Goal: Task Accomplishment & Management: Complete application form

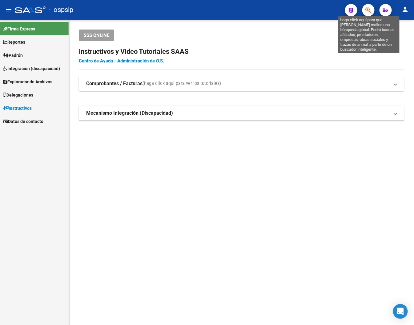
click at [315, 11] on icon "button" at bounding box center [368, 10] width 6 height 7
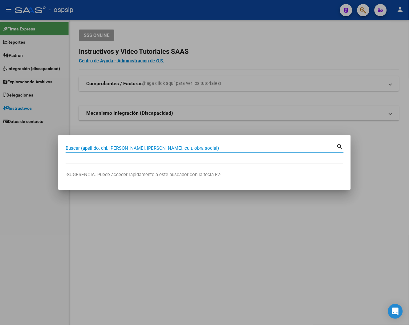
click at [78, 149] on input "Buscar (apellido, dni, cuil, nro traspaso, cuit, obra social)" at bounding box center [201, 149] width 271 height 6
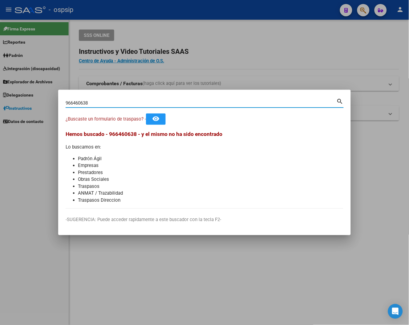
click at [315, 102] on mat-icon "search" at bounding box center [339, 100] width 7 height 7
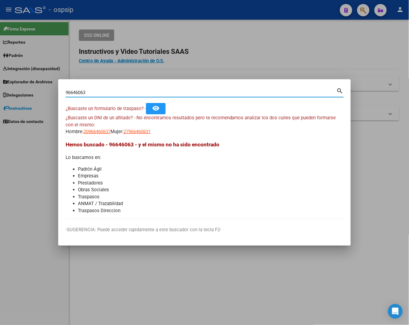
click at [98, 93] on input "96646063" at bounding box center [201, 93] width 271 height 6
type input "9"
type input "¿"
type input "34375511"
click at [315, 90] on mat-icon "search" at bounding box center [339, 90] width 7 height 7
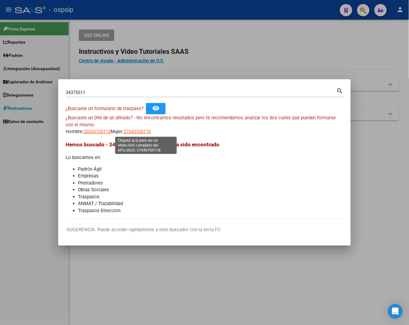
click at [140, 133] on span "27343755118" at bounding box center [136, 132] width 27 height 6
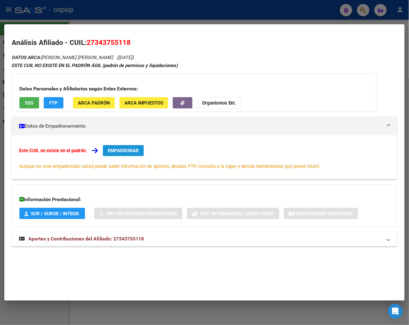
click at [111, 148] on span "EMPADRONAR" at bounding box center [123, 151] width 31 height 6
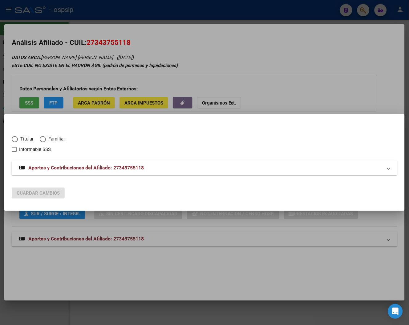
click at [13, 137] on span "Elija una opción" at bounding box center [15, 139] width 6 height 6
click at [13, 137] on input "Titular" at bounding box center [15, 139] width 6 height 6
radio input "true"
checkbox input "true"
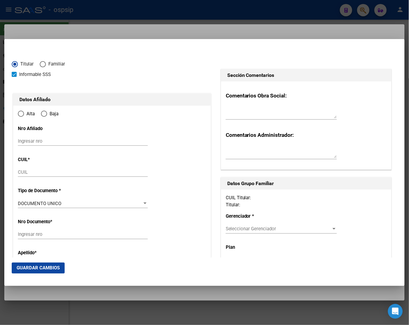
type input "27-34375511-8"
radio input "true"
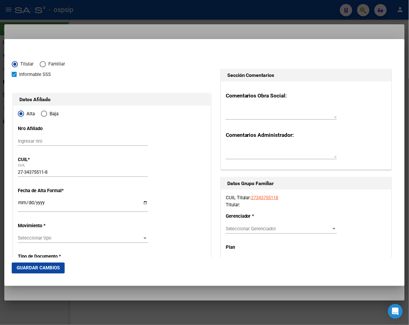
type input "34375511"
type input "REBOLLO"
type input "VALERIA NATALI"
type input "1989-04-16"
type input "RIO GRANDE"
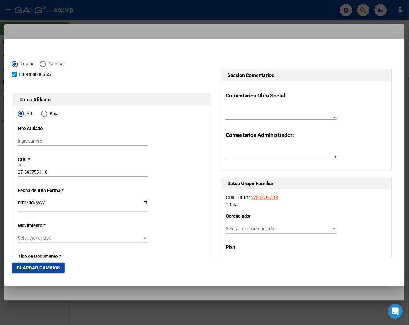
type input "9420"
type input "ALIETATI"
type input "476"
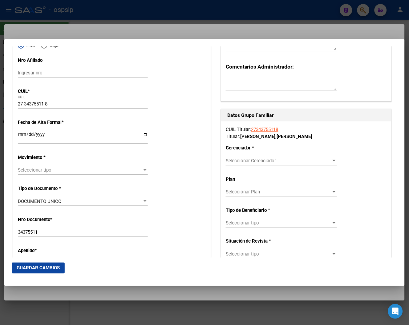
scroll to position [34, 0]
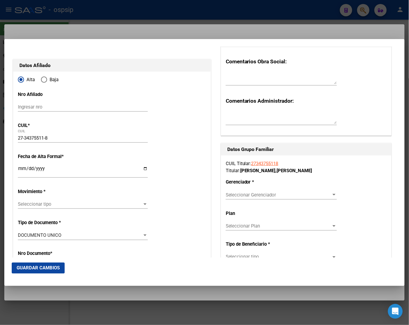
click at [23, 168] on input "Ingresar fecha" at bounding box center [83, 171] width 130 height 10
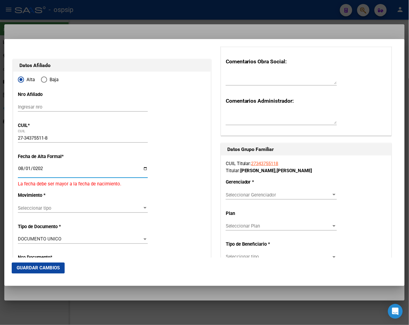
type input "2025-08-01"
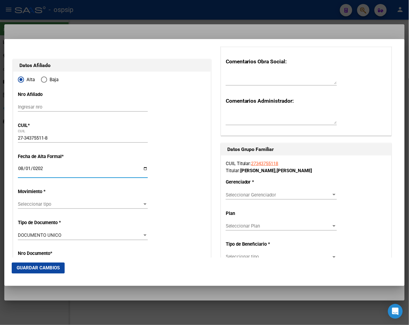
click at [22, 169] on input "2025-08-01" at bounding box center [83, 171] width 130 height 10
click at [138, 208] on div "Seleccionar tipo Seleccionar tipo" at bounding box center [83, 204] width 130 height 9
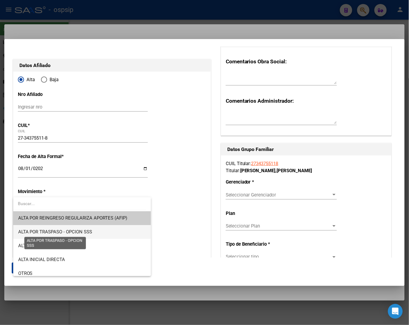
click at [69, 230] on span "ALTA POR TRASPASO - OPCION SSS" at bounding box center [55, 232] width 74 height 6
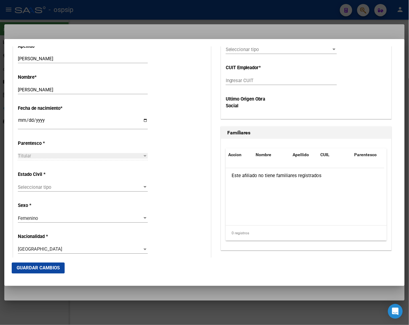
scroll to position [308, 0]
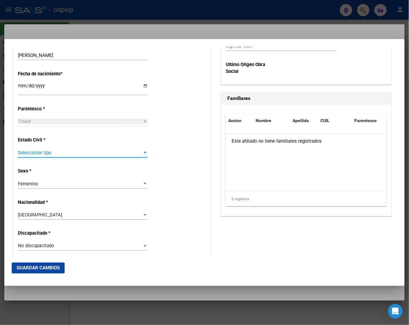
click at [38, 153] on span "Seleccionar tipo" at bounding box center [80, 153] width 124 height 6
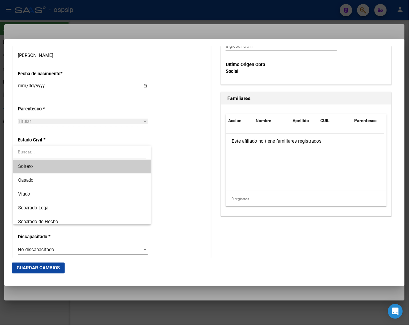
click at [35, 169] on span "Soltero" at bounding box center [82, 167] width 128 height 14
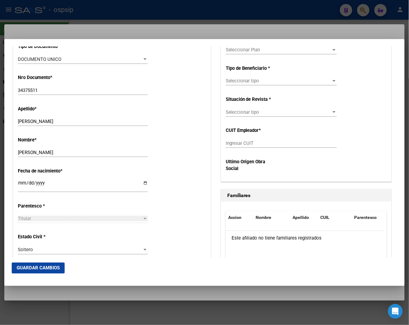
scroll to position [142, 0]
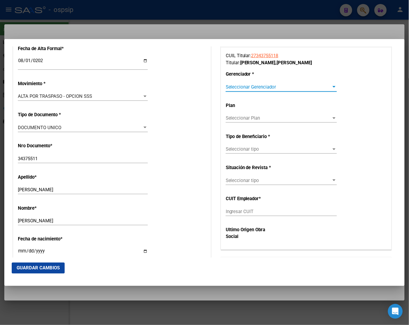
click at [315, 88] on div at bounding box center [334, 87] width 6 height 5
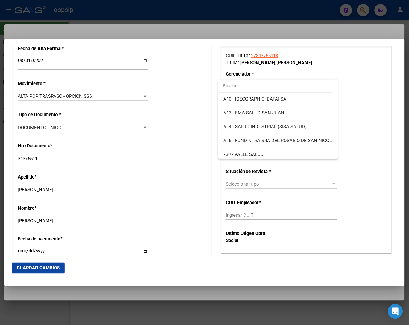
scroll to position [137, 0]
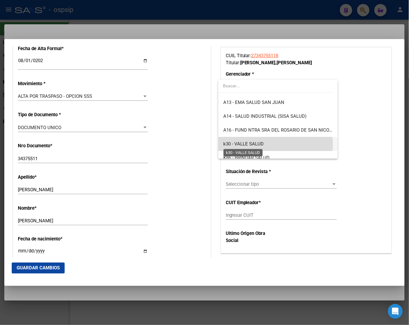
click at [248, 145] on span "k30 - VALLE SALUD" at bounding box center [243, 144] width 40 height 6
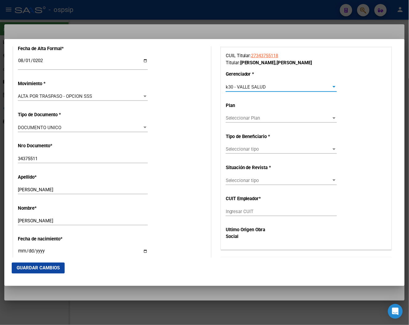
click at [315, 152] on span "Seleccionar tipo" at bounding box center [279, 149] width 106 height 6
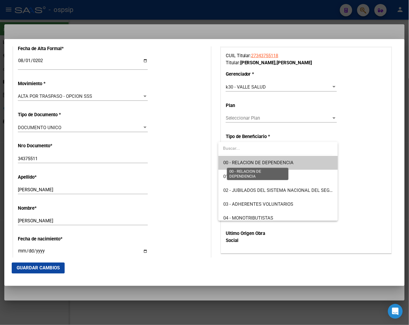
click at [285, 167] on span "00 - RELACION DE DEPENDENCIA" at bounding box center [278, 163] width 110 height 14
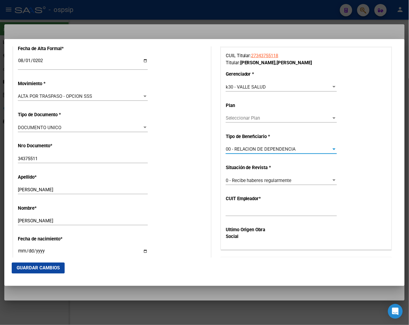
type input "20-17901830-7"
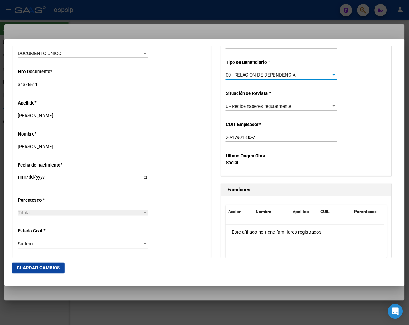
scroll to position [239, 0]
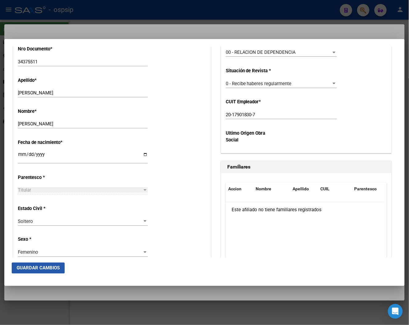
click at [45, 270] on span "Guardar Cambios" at bounding box center [38, 269] width 43 height 6
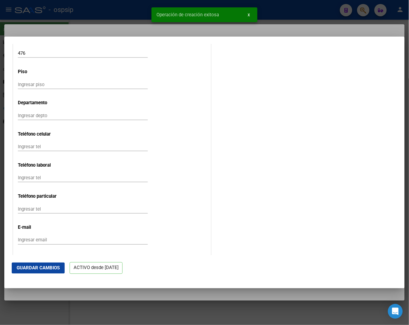
scroll to position [714, 0]
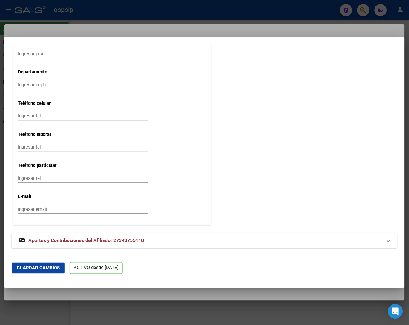
drag, startPoint x: 229, startPoint y: 212, endPoint x: 225, endPoint y: 161, distance: 50.6
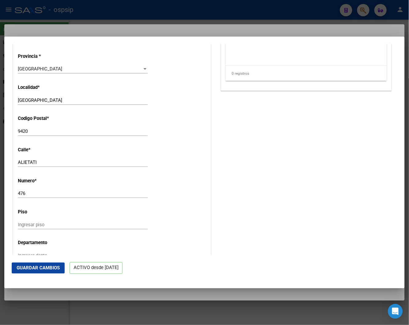
drag, startPoint x: 248, startPoint y: 150, endPoint x: 251, endPoint y: 113, distance: 37.3
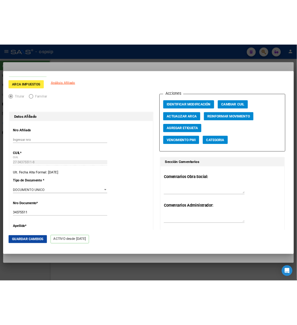
scroll to position [0, 0]
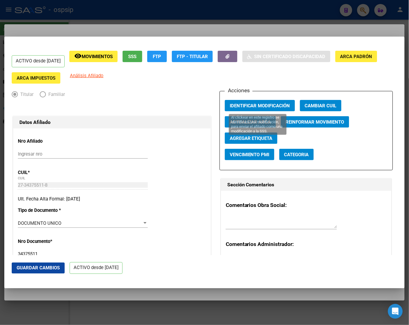
click at [270, 107] on span "Identificar Modificación" at bounding box center [260, 106] width 60 height 6
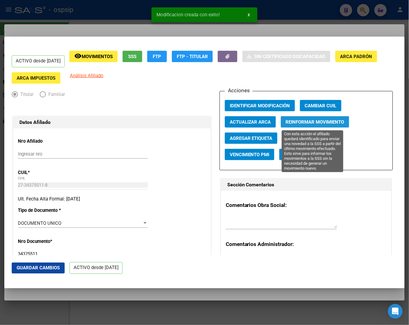
click at [301, 126] on button "Reinformar Movimiento" at bounding box center [315, 121] width 68 height 11
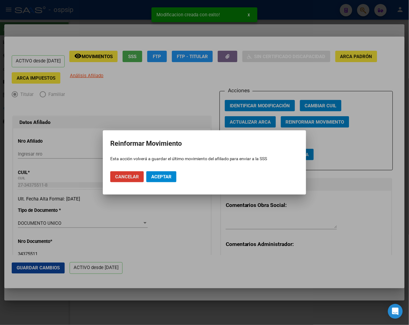
click at [160, 178] on span "Aceptar" at bounding box center [161, 177] width 20 height 6
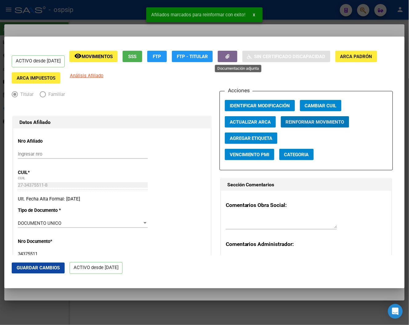
click at [230, 58] on icon "button" at bounding box center [228, 56] width 4 height 5
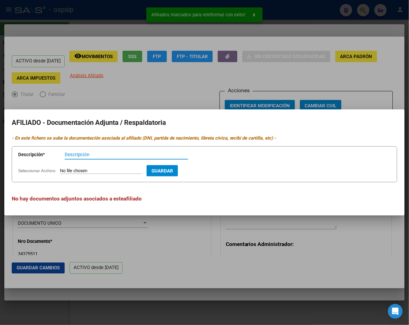
click at [93, 170] on input "Seleccionar Archivo" at bounding box center [101, 171] width 82 height 6
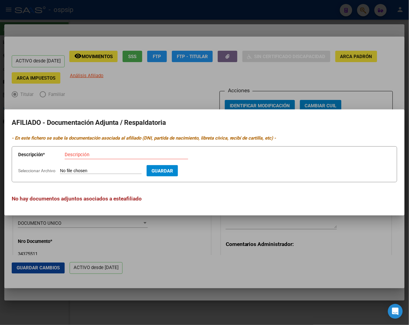
type input "C:\fakepath\doc (2) (5).pdf"
click at [77, 156] on input "Descripción" at bounding box center [126, 155] width 123 height 6
type input "opcion de cambio / alta 01/08/2025"
click at [209, 172] on span "Guardar" at bounding box center [198, 171] width 22 height 6
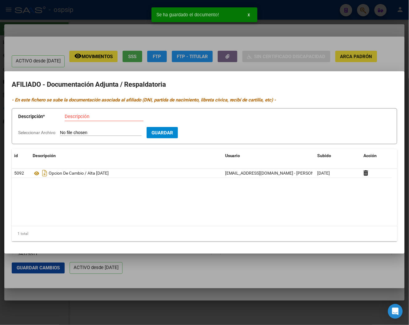
click at [77, 131] on input "Seleccionar Archivo" at bounding box center [101, 133] width 82 height 6
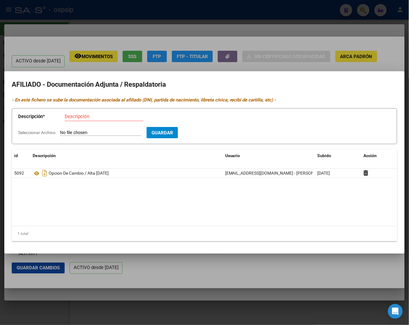
type input "C:\fakepath\WhatsApp Image 2025-08-11 at 11.25.18.jpeg"
click at [97, 117] on input "Descripción" at bounding box center [104, 117] width 79 height 6
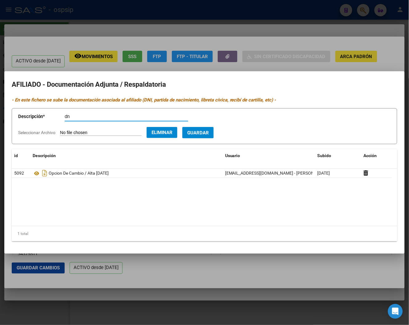
type input "d"
type input "DNI / TITULAR"
click at [197, 133] on span "Guardar" at bounding box center [198, 133] width 22 height 6
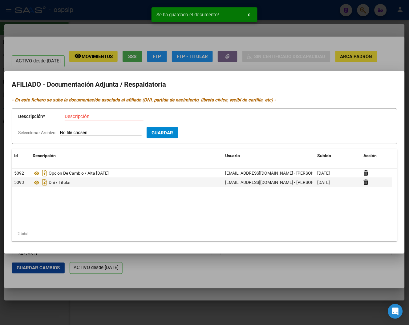
click at [315, 59] on div at bounding box center [204, 162] width 409 height 325
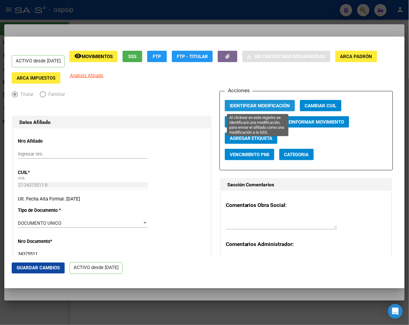
click at [264, 106] on span "Identificar Modificación" at bounding box center [260, 106] width 60 height 6
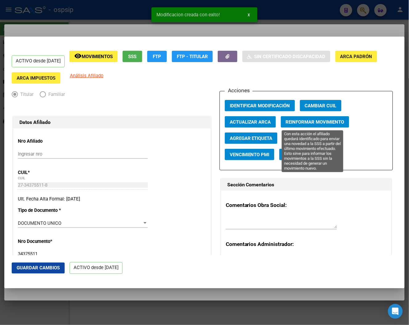
click at [300, 122] on span "Reinformar Movimiento" at bounding box center [315, 122] width 58 height 6
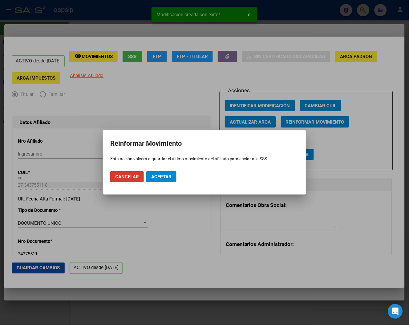
click at [160, 182] on button "Aceptar" at bounding box center [161, 176] width 30 height 11
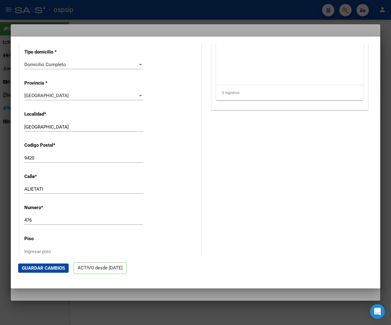
scroll to position [515, 0]
